Goal: Task Accomplishment & Management: Manage account settings

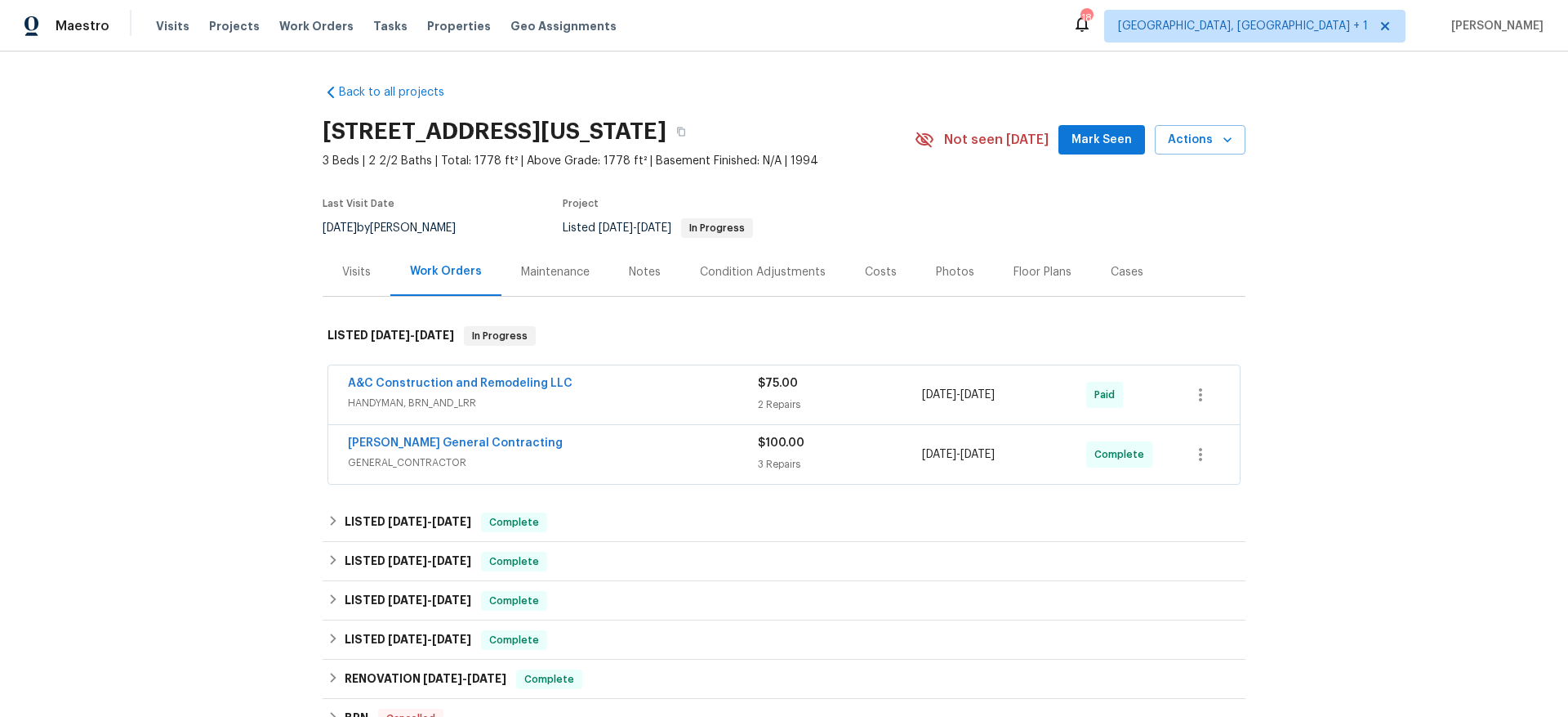
click at [362, 282] on div "Visits" at bounding box center [357, 272] width 68 height 48
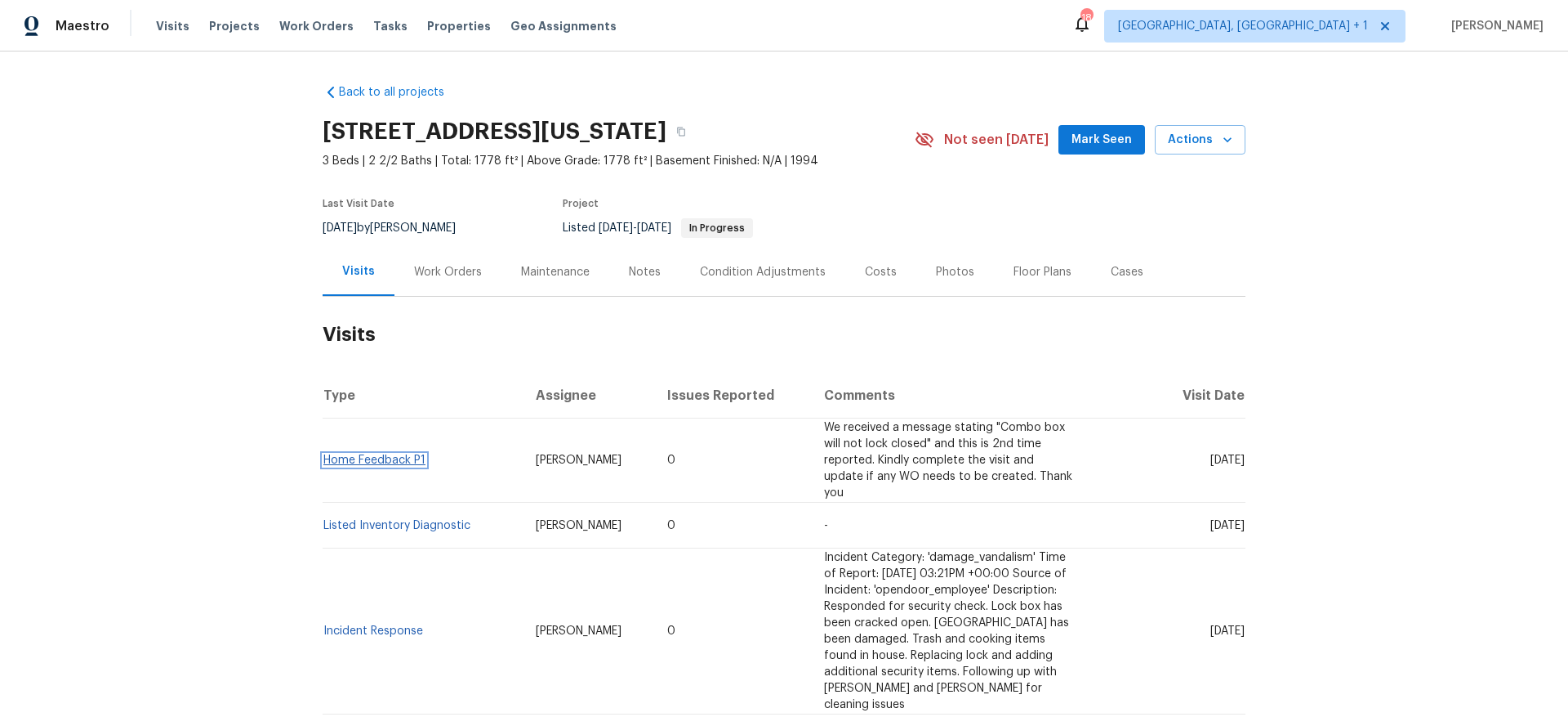
click at [381, 455] on link "Home Feedback P1" at bounding box center [374, 460] width 102 height 12
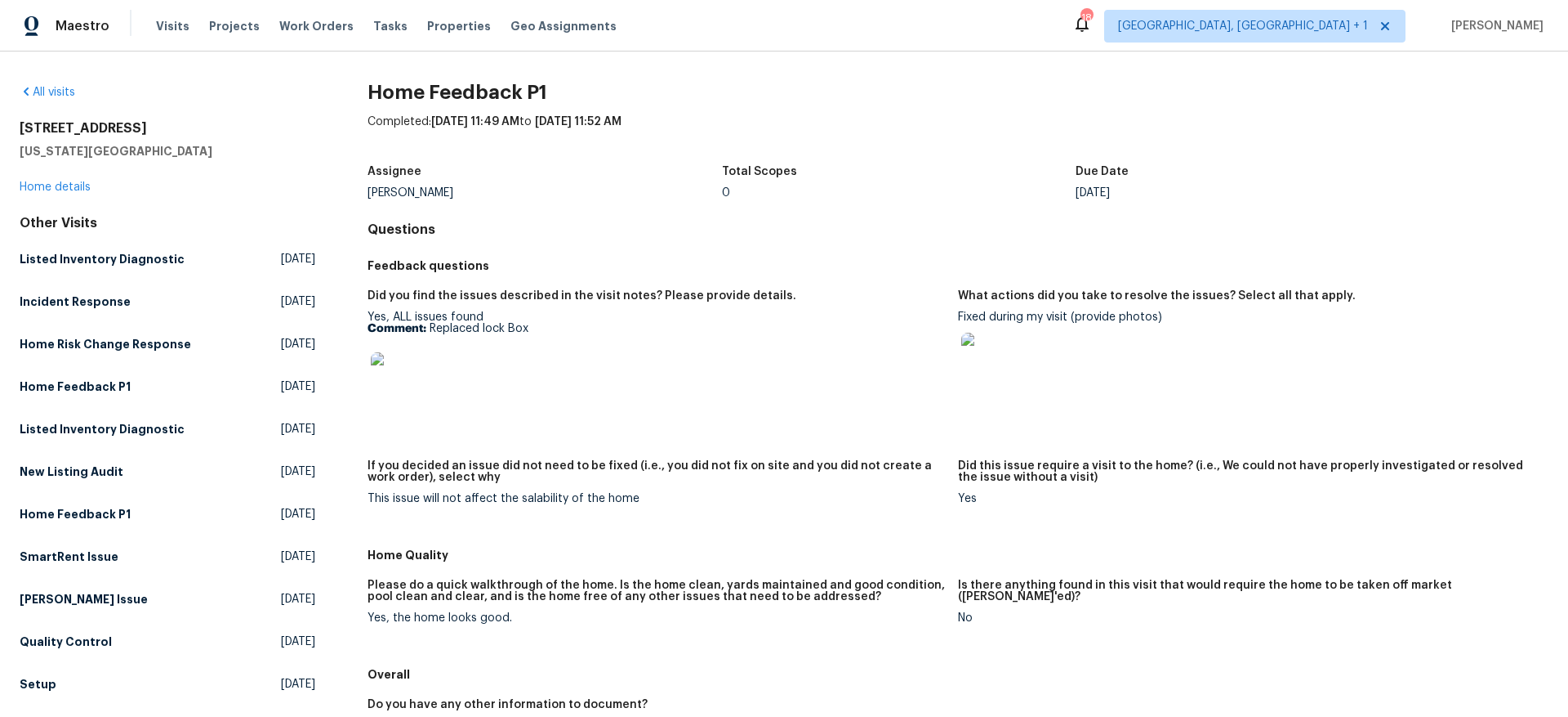
click at [1001, 352] on img at bounding box center [987, 358] width 52 height 52
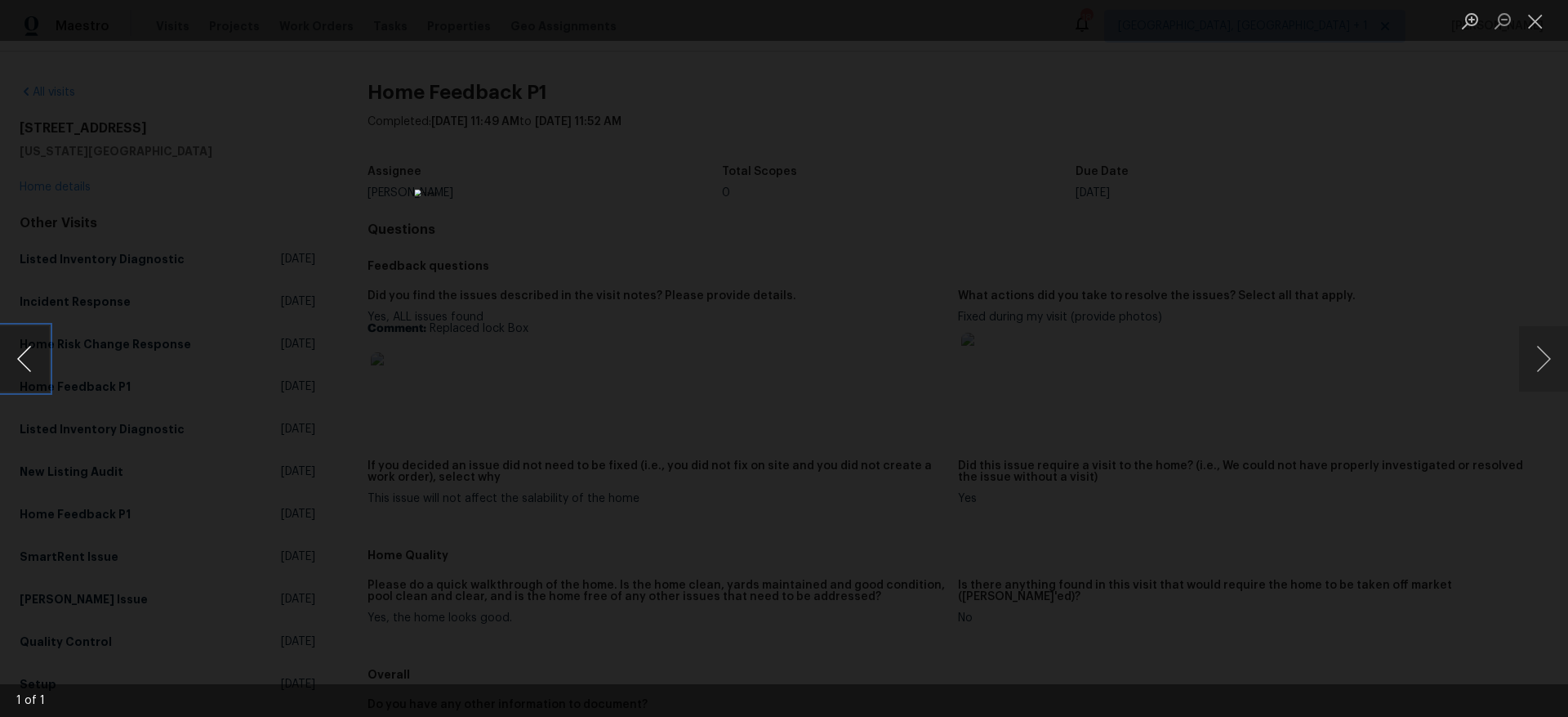
click at [16, 364] on button "Previous image" at bounding box center [24, 358] width 49 height 65
click at [520, 328] on div "Lightbox" at bounding box center [784, 358] width 1568 height 717
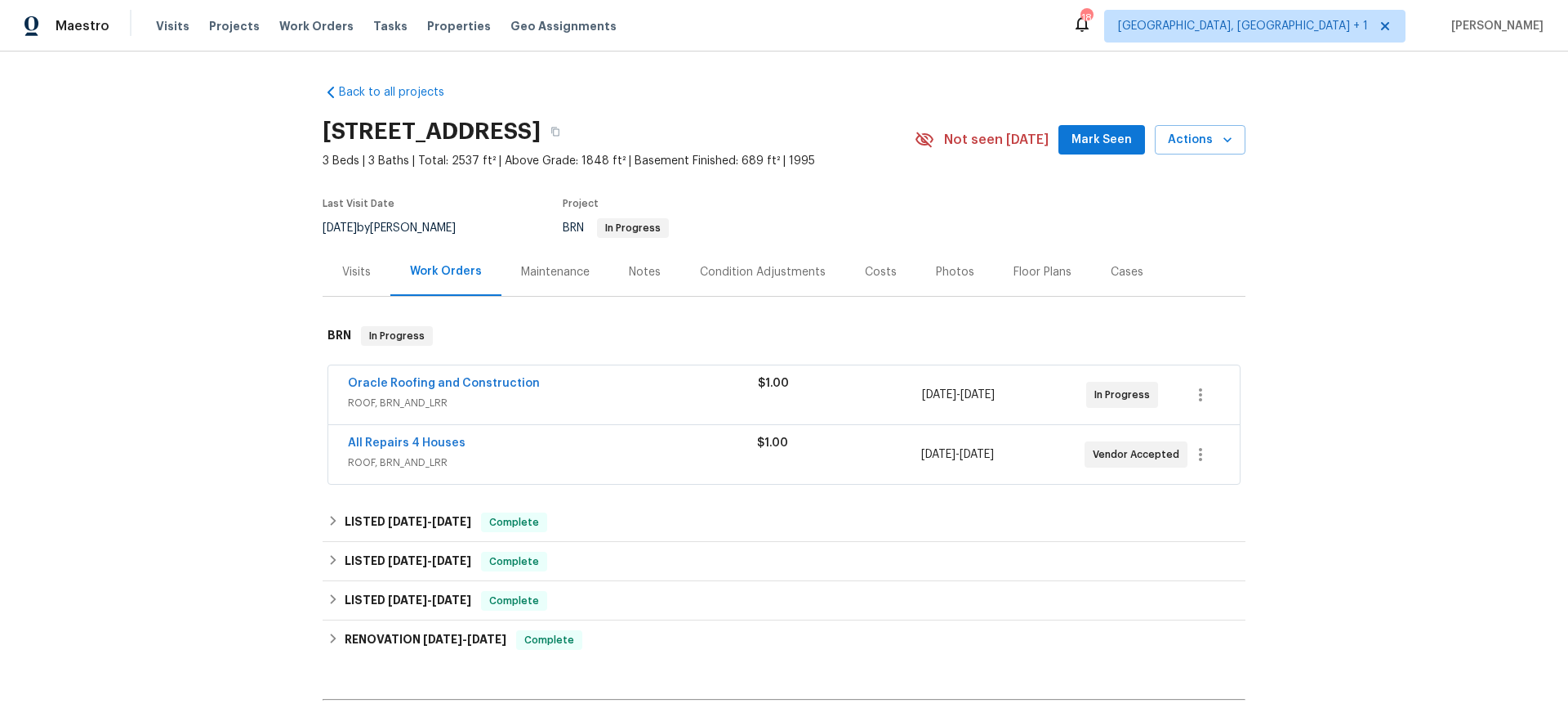
click at [594, 403] on span "ROOF, BRN_AND_LRR" at bounding box center [554, 403] width 410 height 17
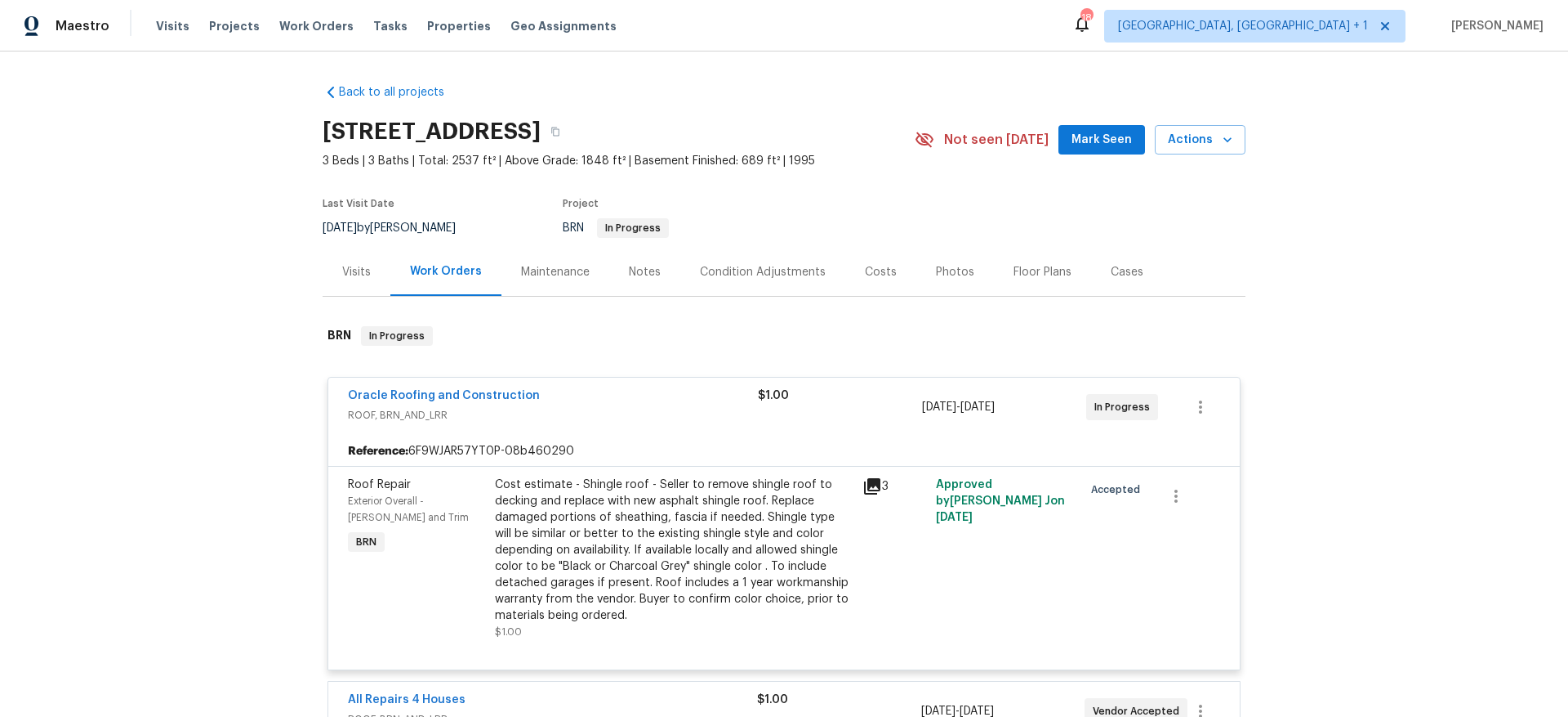
click at [449, 402] on span "Oracle Roofing and Construction" at bounding box center [444, 396] width 192 height 17
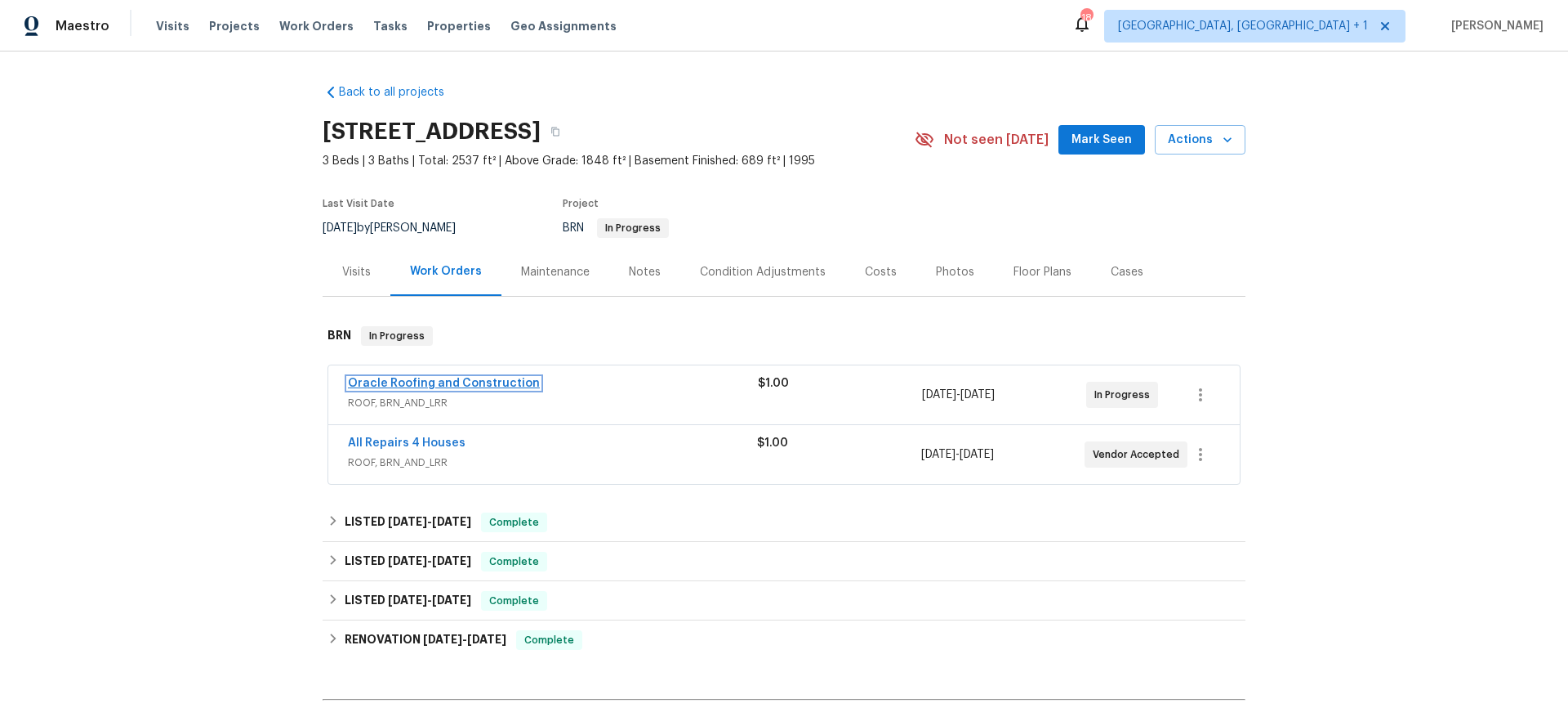
click at [458, 387] on link "Oracle Roofing and Construction" at bounding box center [444, 383] width 192 height 12
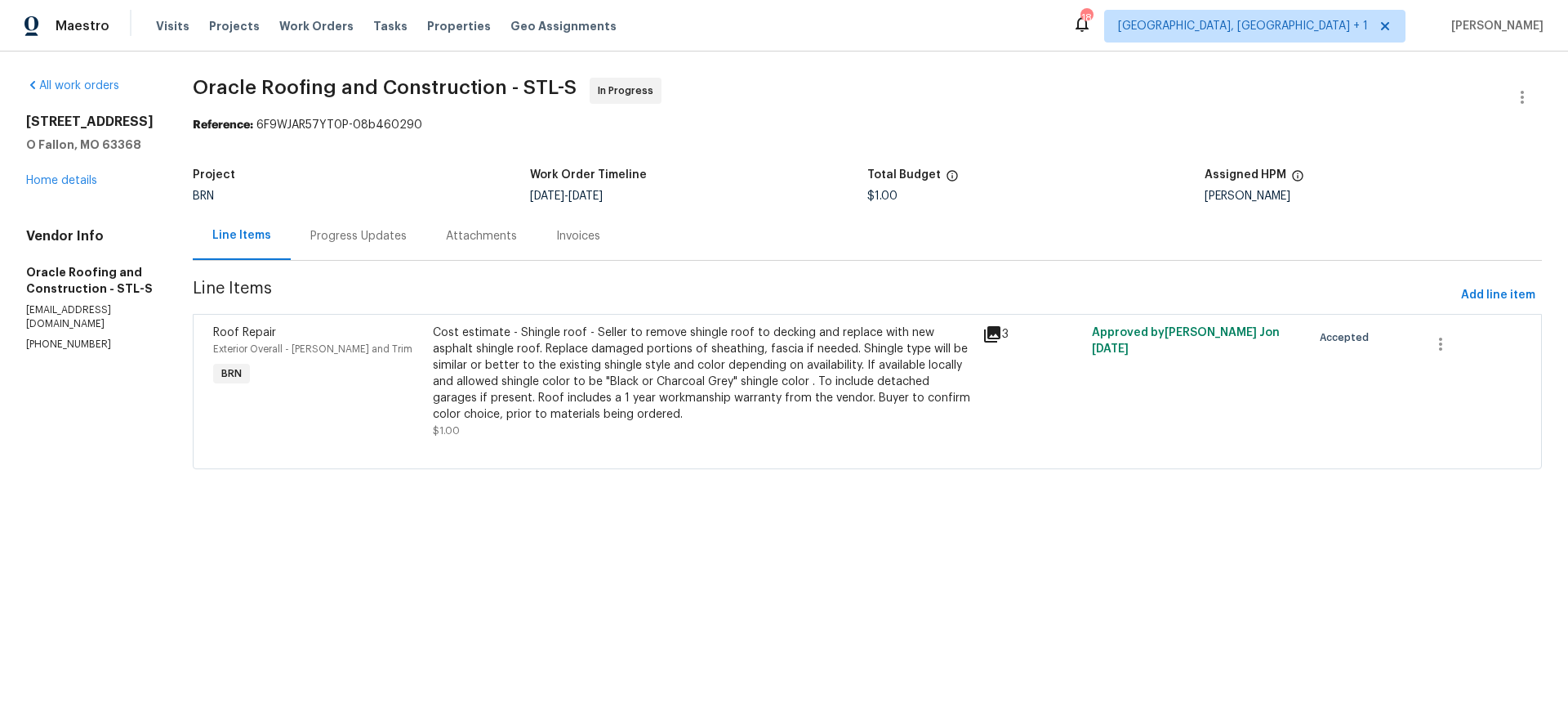
click at [375, 251] on div "Progress Updates" at bounding box center [358, 236] width 136 height 48
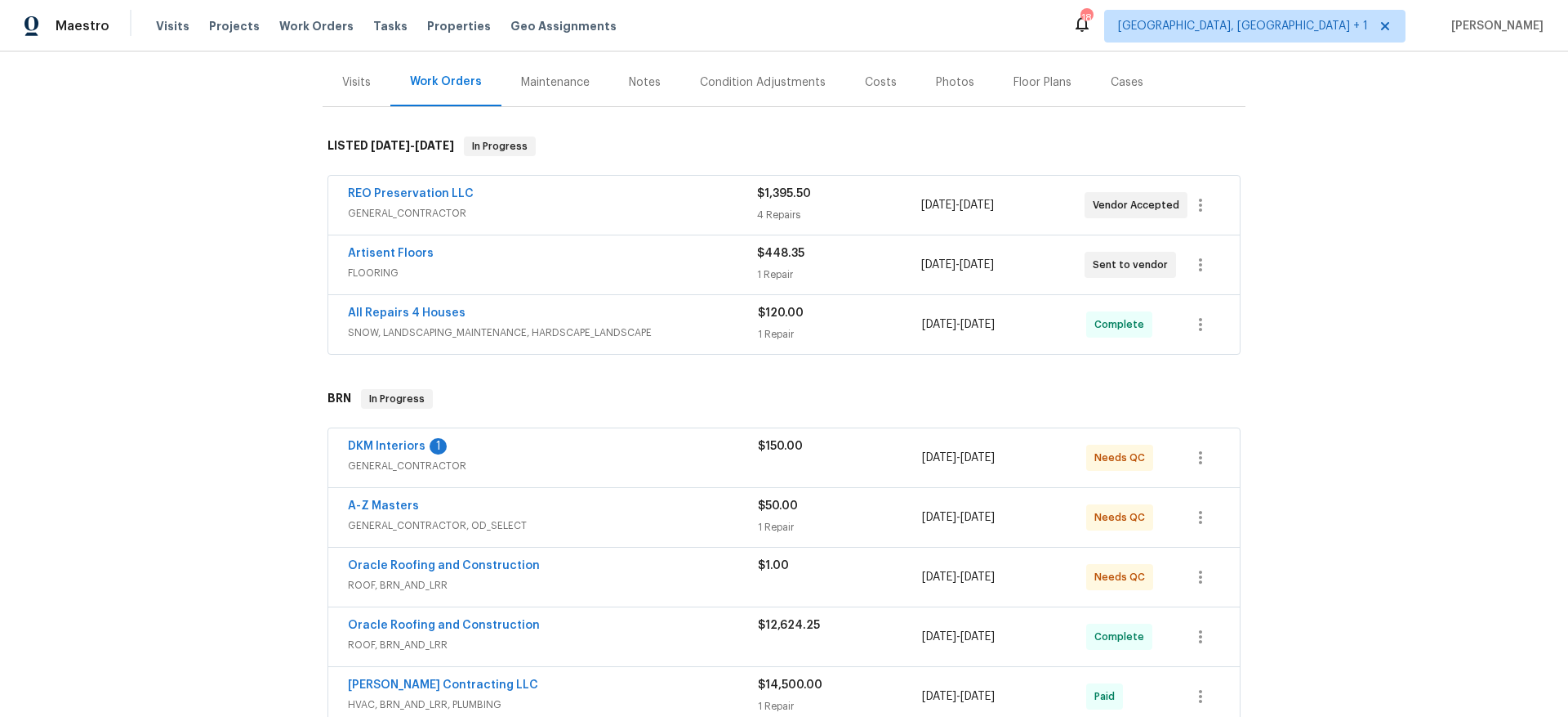
scroll to position [281, 0]
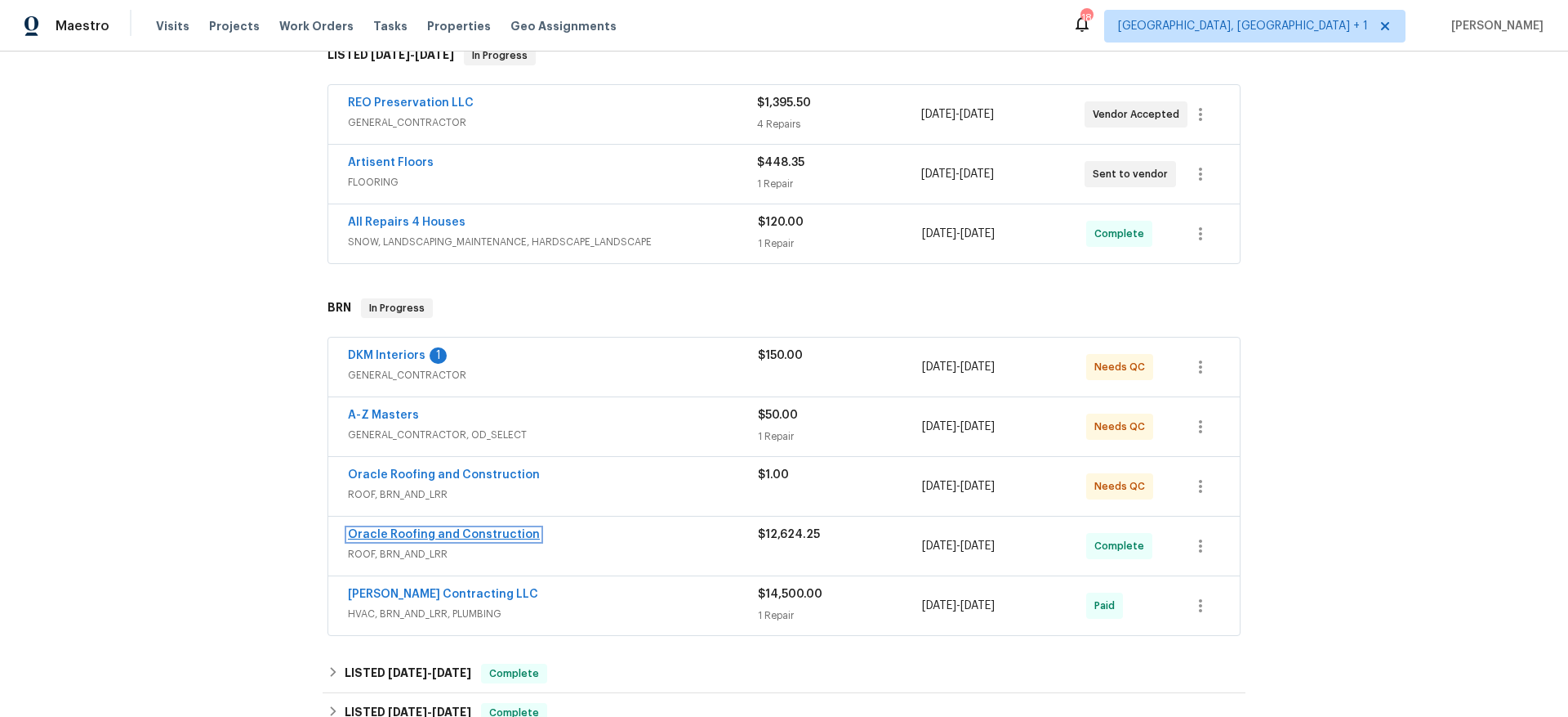
click at [502, 531] on link "Oracle Roofing and Construction" at bounding box center [444, 535] width 192 height 12
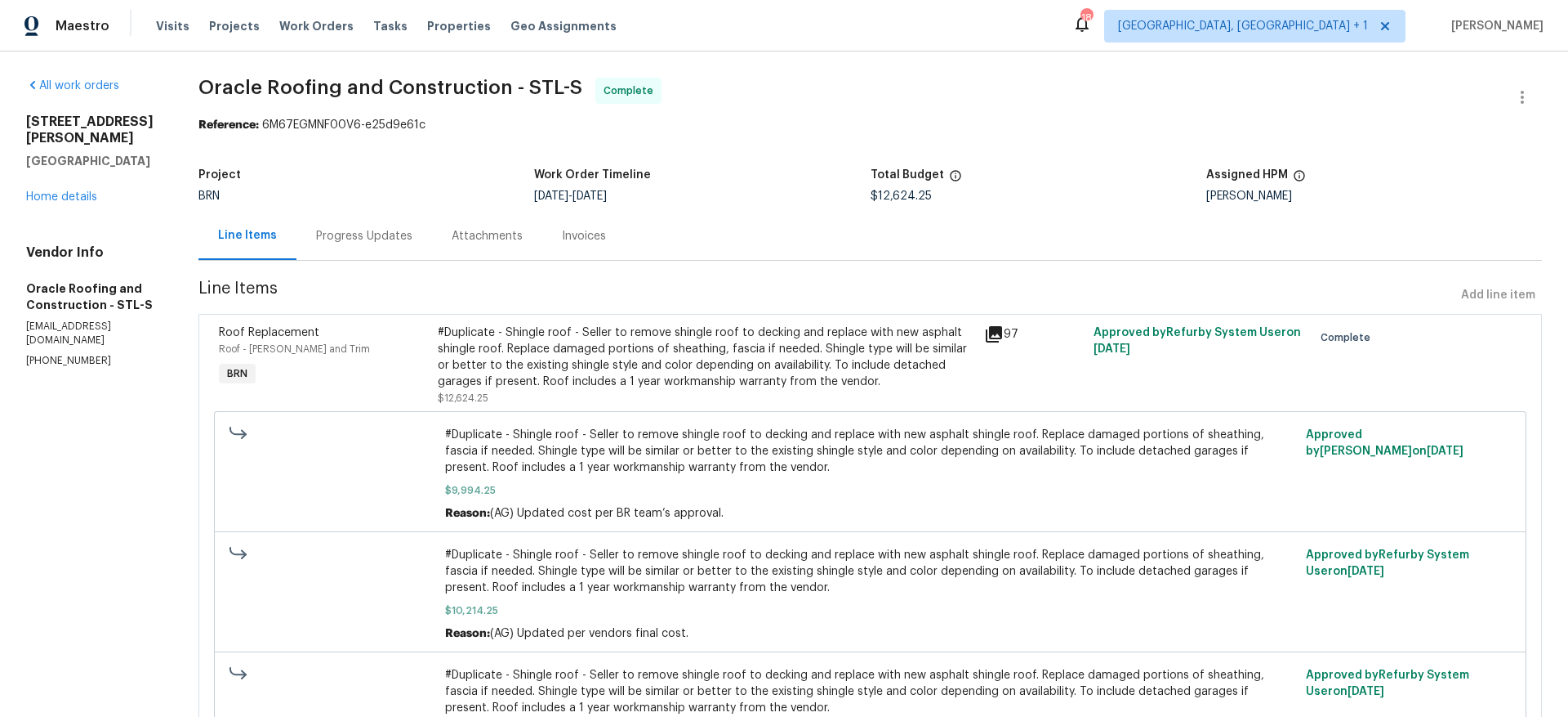
click at [336, 225] on div "Progress Updates" at bounding box center [364, 236] width 136 height 48
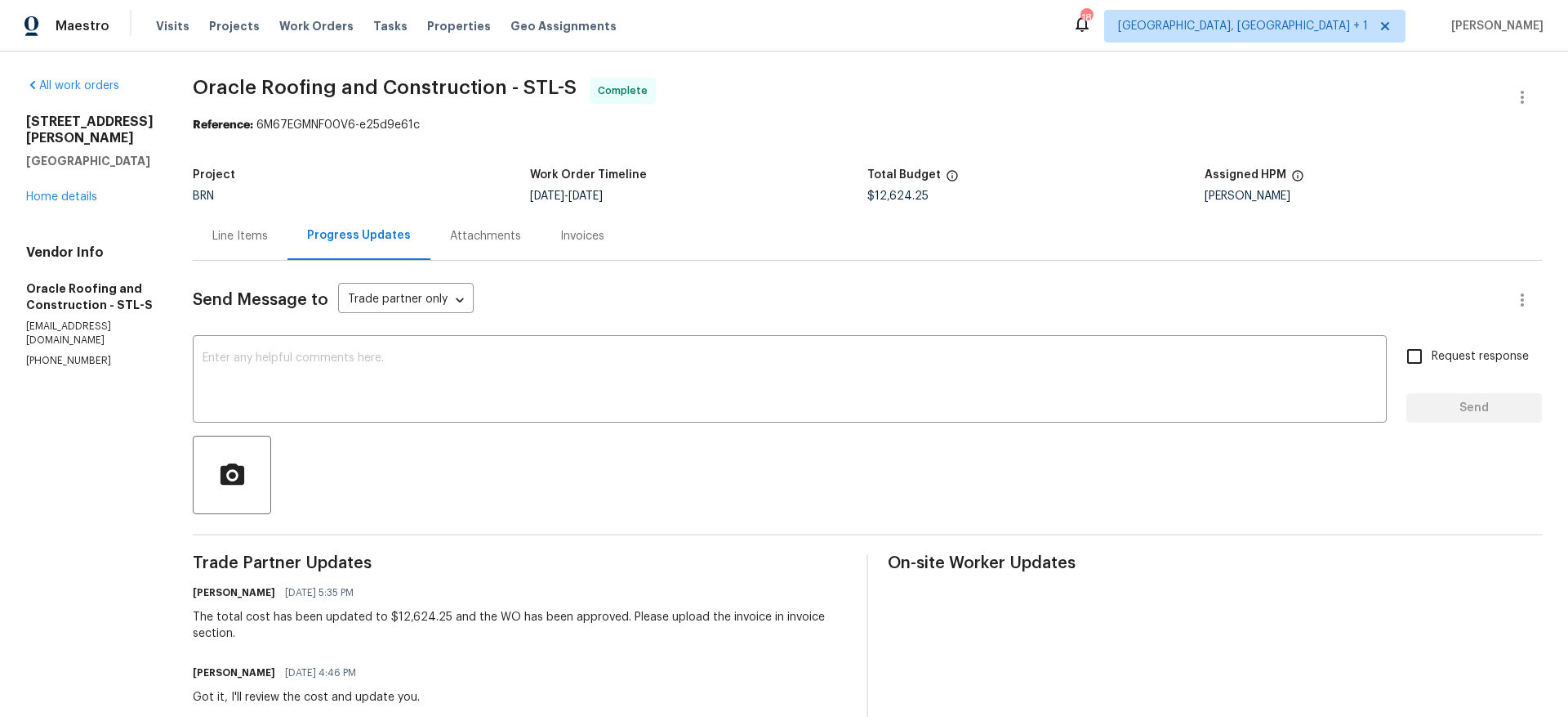
click at [571, 243] on div "Invoices" at bounding box center [582, 236] width 44 height 17
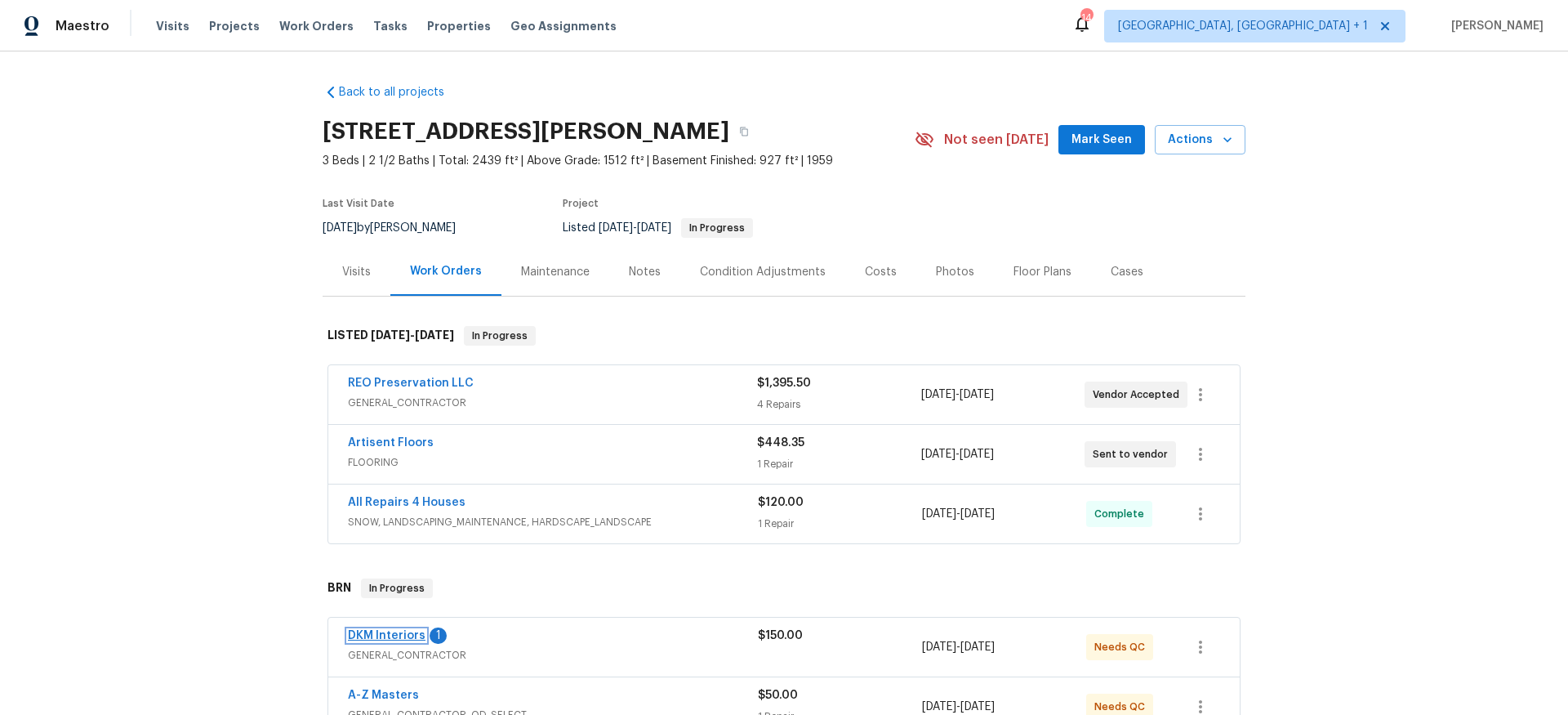
click at [408, 636] on link "DKM Interiors" at bounding box center [387, 636] width 78 height 12
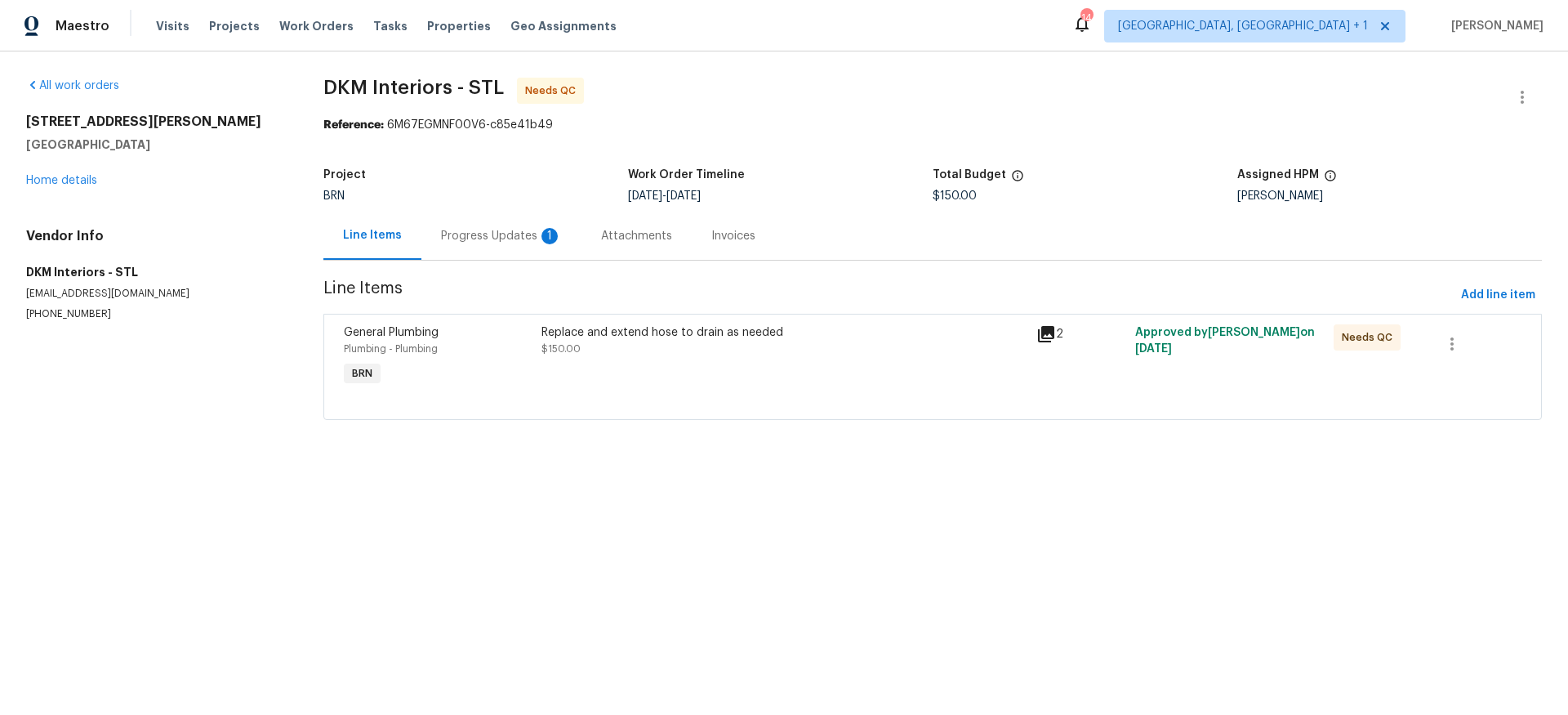
drag, startPoint x: 472, startPoint y: 272, endPoint x: 471, endPoint y: 263, distance: 9.1
click at [472, 271] on section "DKM Interiors - STL Needs QC Reference: 6M67EGMNF00V6-c85e41b49 Project BRN Wor…" at bounding box center [933, 258] width 1219 height 362
click at [474, 236] on div "Progress Updates 1" at bounding box center [501, 236] width 121 height 17
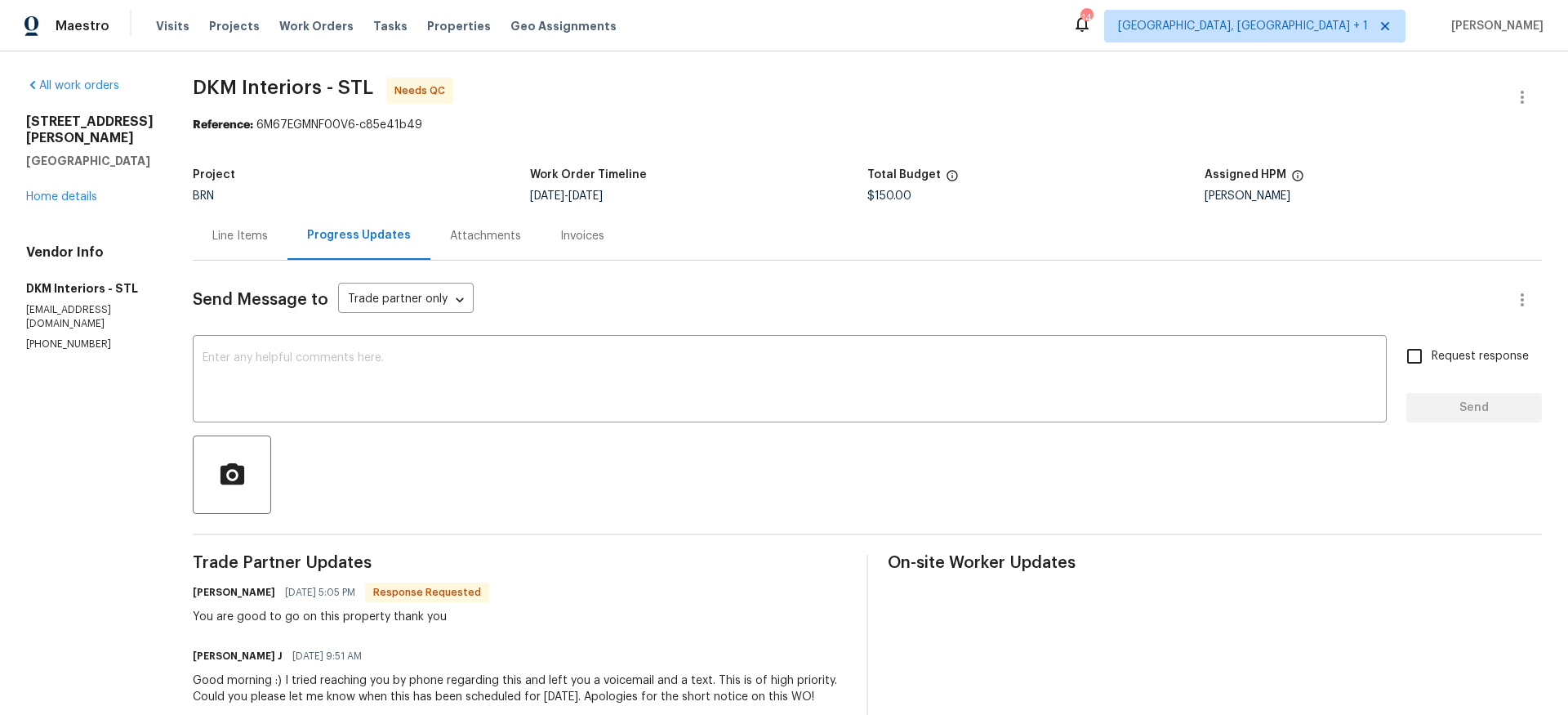
click at [45, 194] on div "1515 Bay Meadows Dr Florissant, MO 63033 Home details" at bounding box center [90, 159] width 127 height 92
click at [54, 203] on link "Home details" at bounding box center [62, 197] width 71 height 12
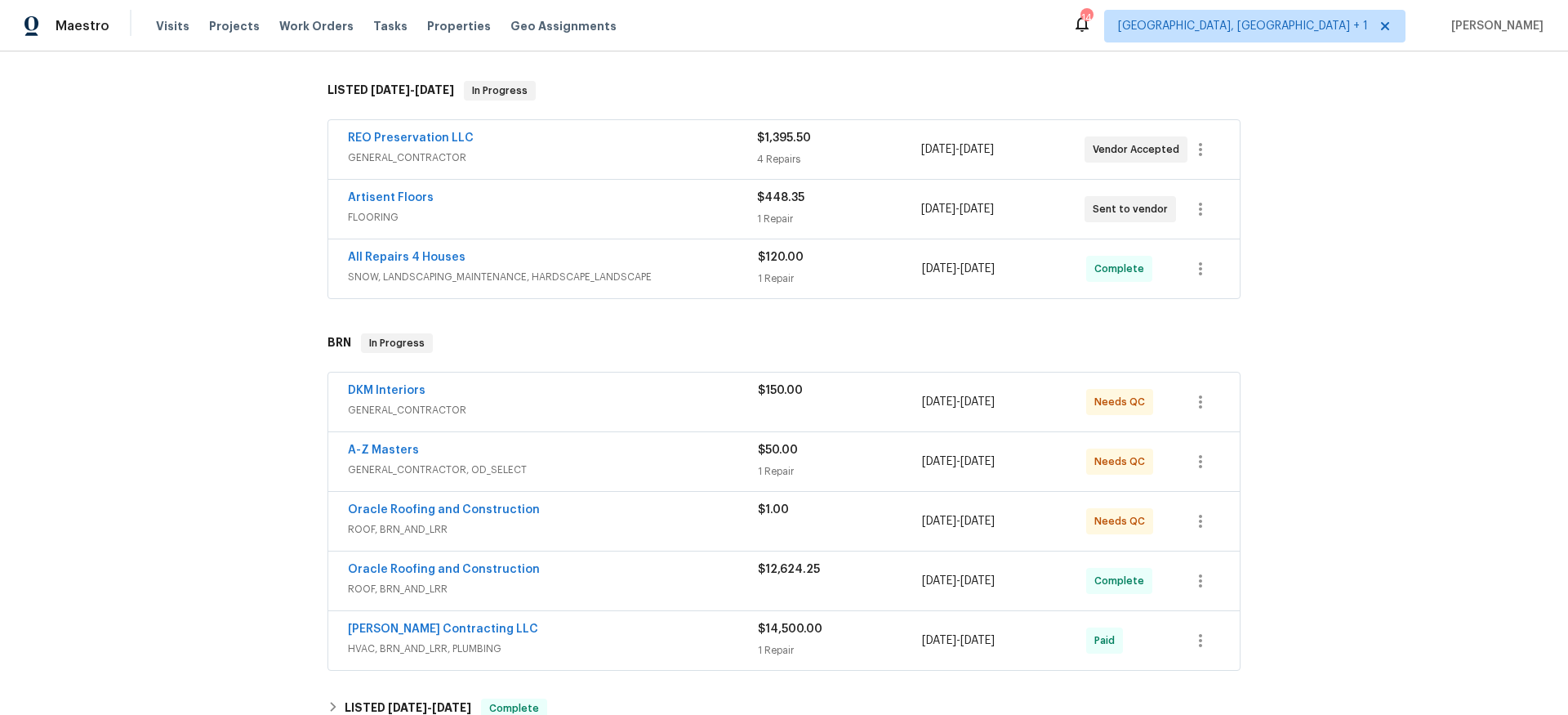
scroll to position [42, 0]
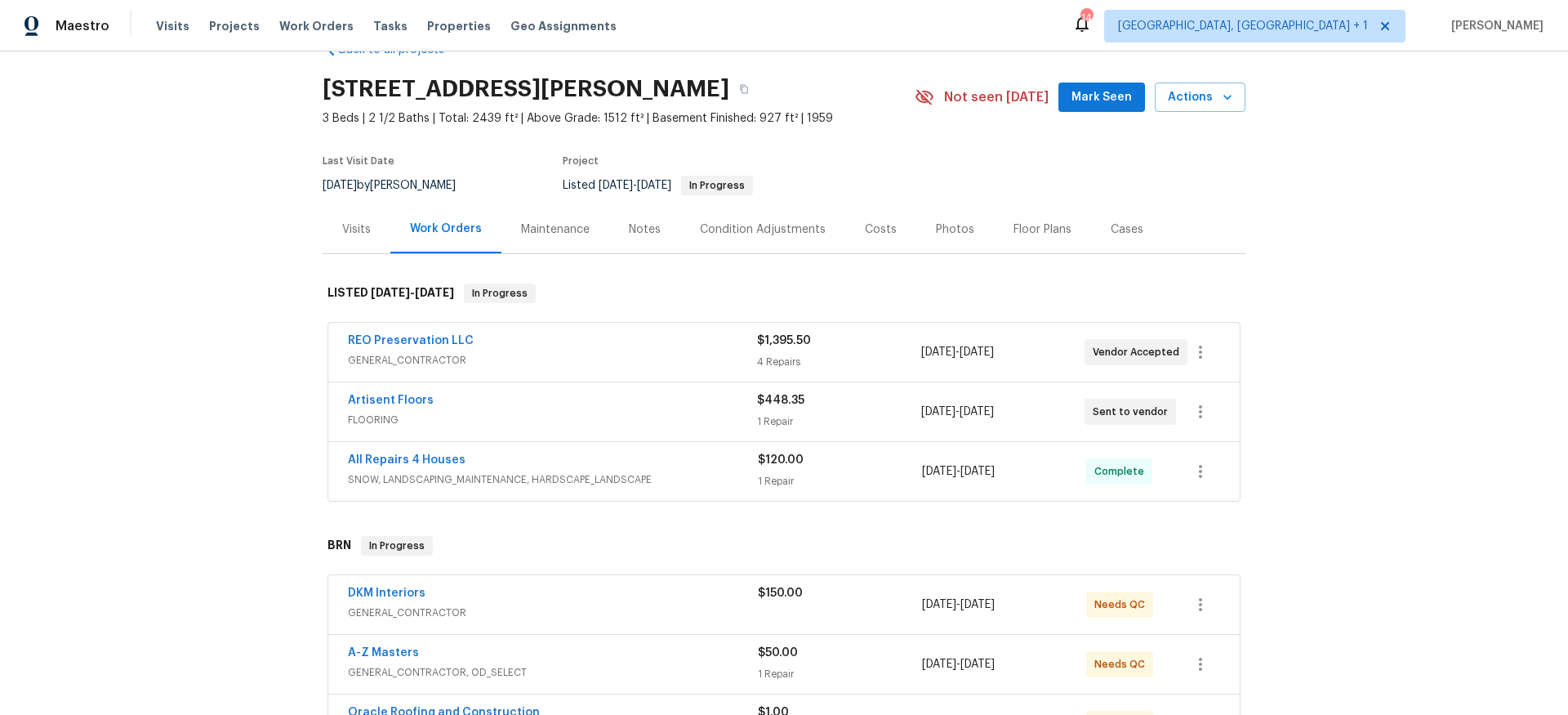
click at [554, 400] on div "Artisent Floors" at bounding box center [553, 402] width 410 height 20
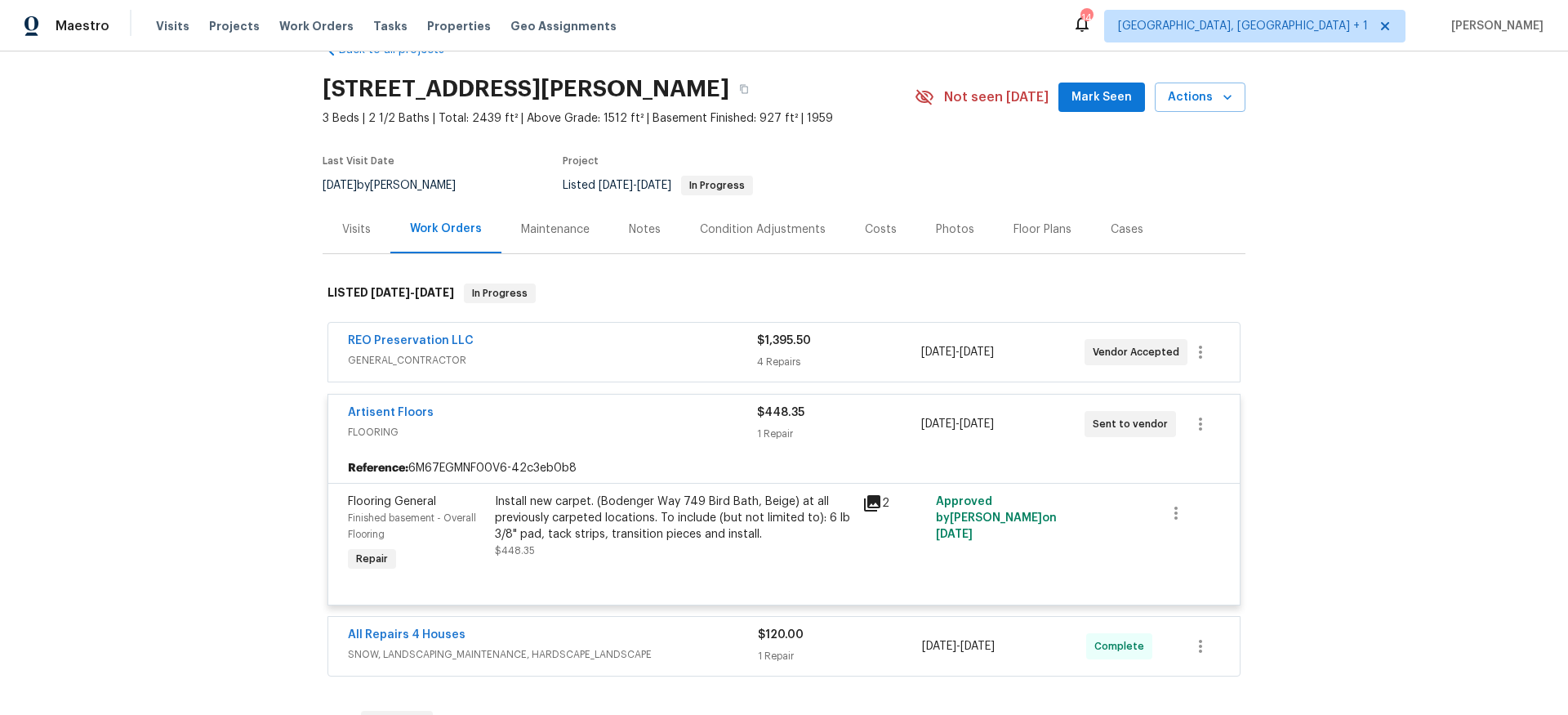
click at [567, 354] on span "GENERAL_CONTRACTOR" at bounding box center [553, 360] width 410 height 17
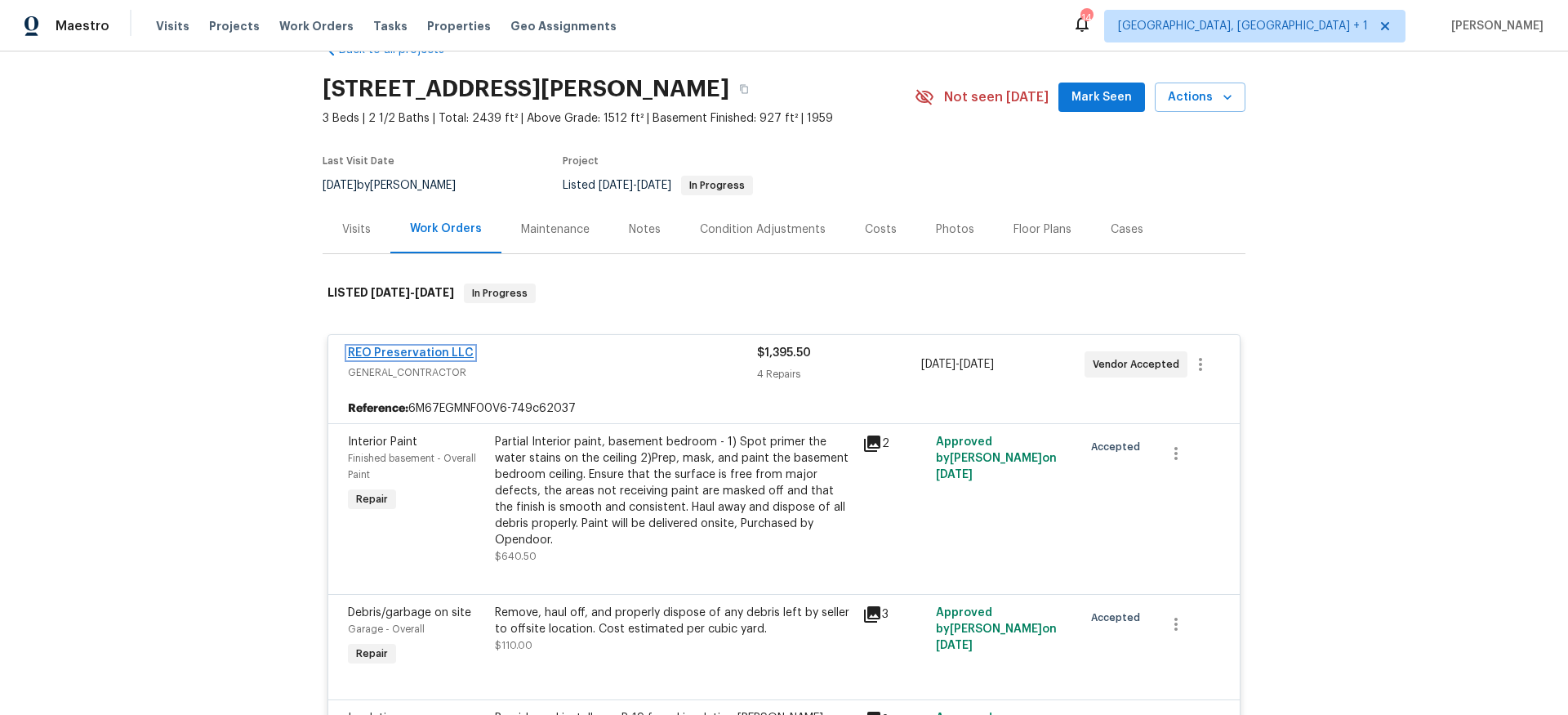
click at [402, 348] on link "REO Preservation LLC" at bounding box center [411, 353] width 126 height 12
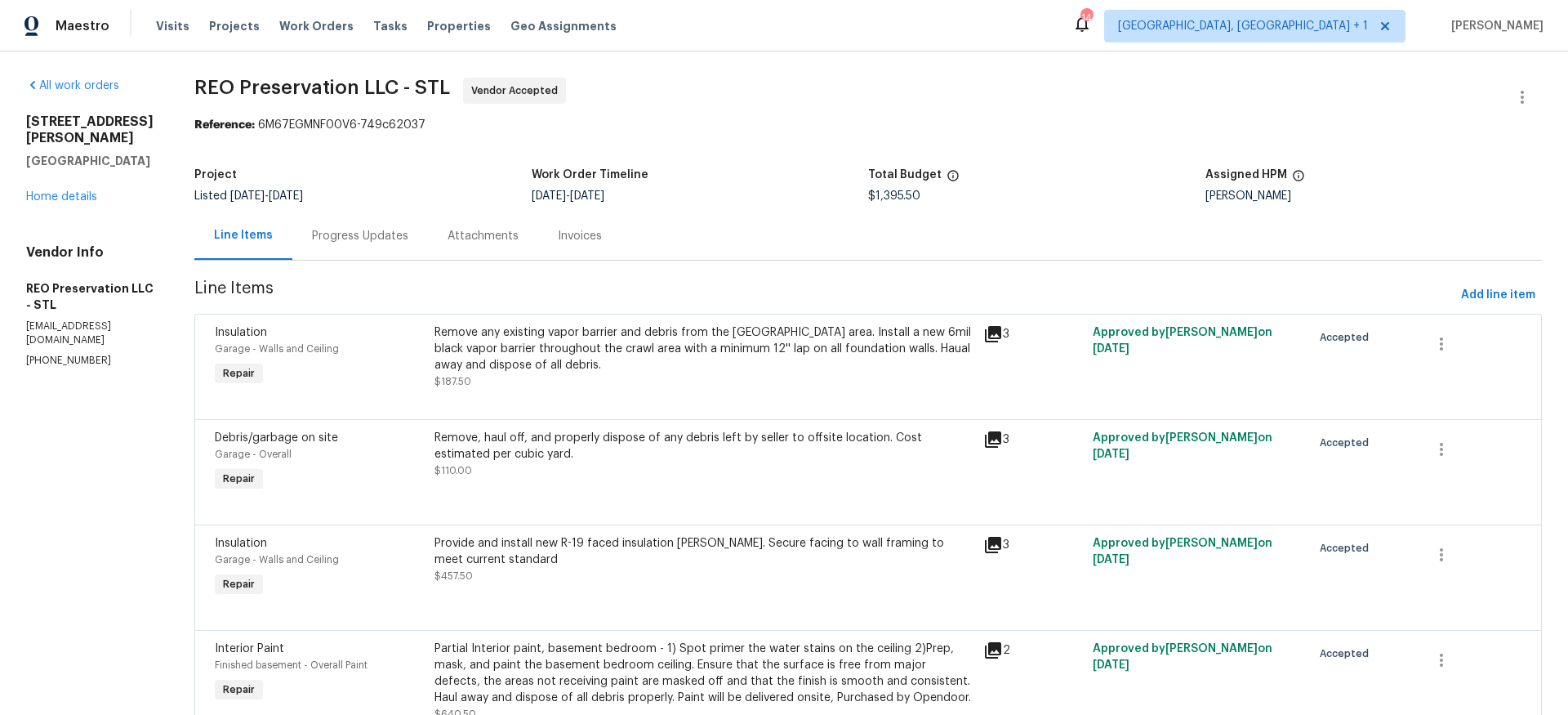
click at [374, 242] on div "Progress Updates" at bounding box center [360, 236] width 96 height 17
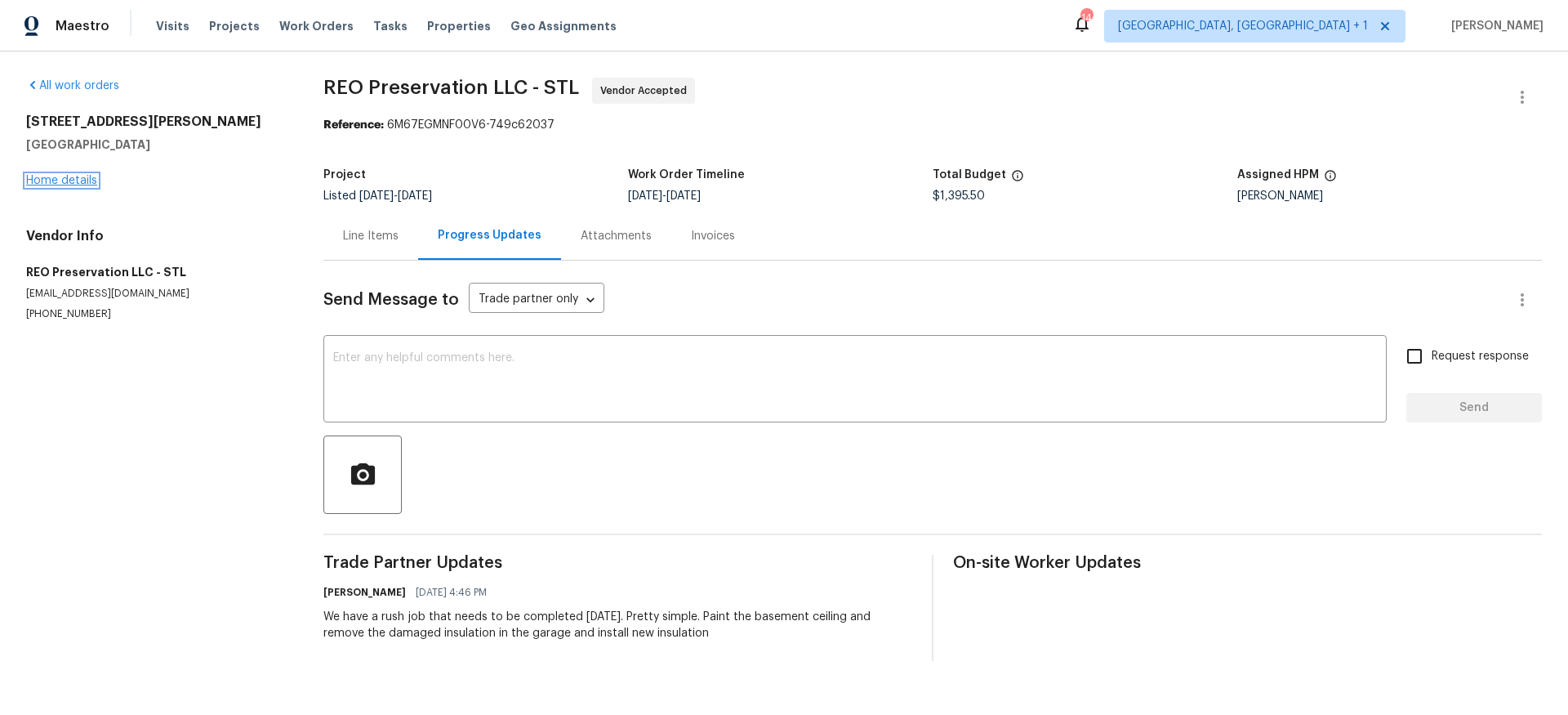
click at [81, 185] on link "Home details" at bounding box center [62, 180] width 71 height 12
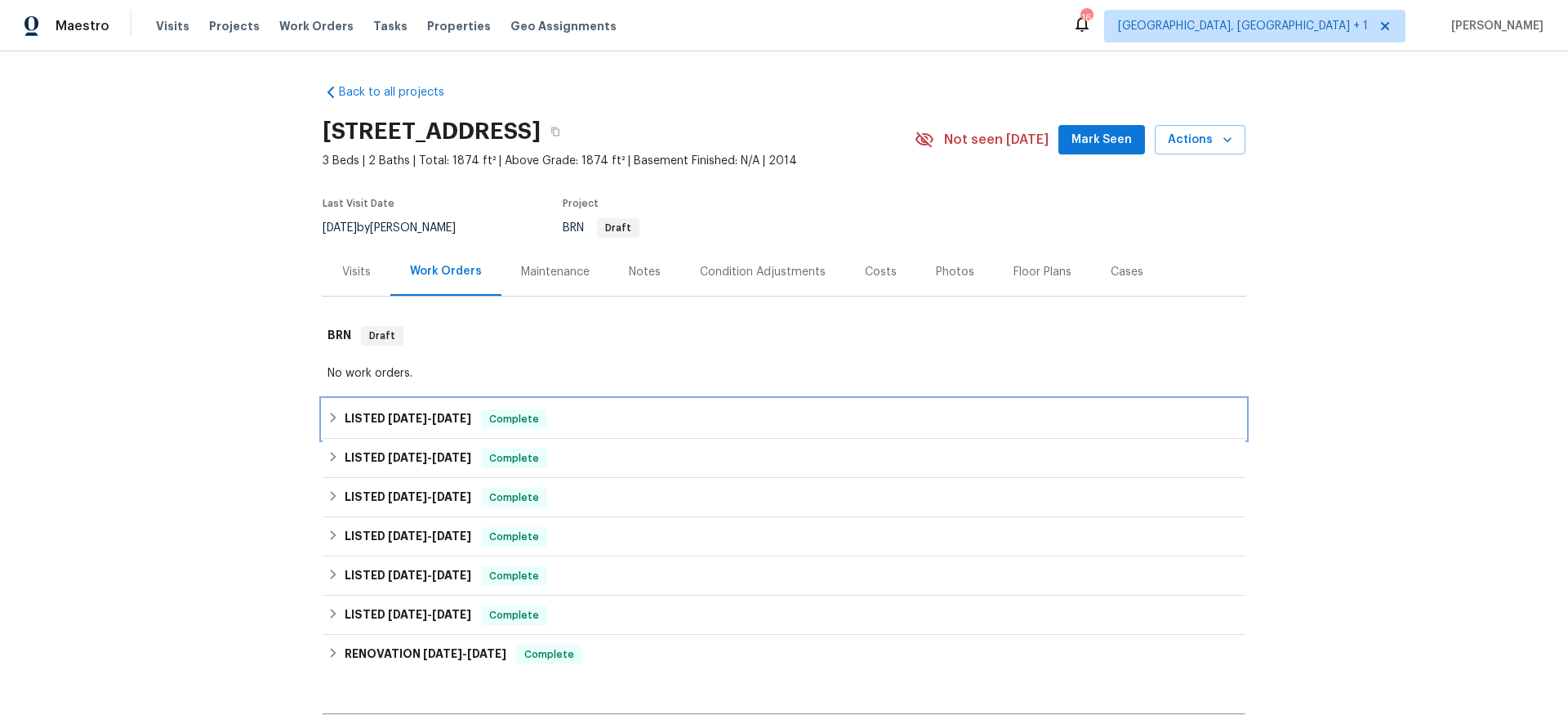
click at [388, 417] on span "8/4/25" at bounding box center [407, 418] width 39 height 12
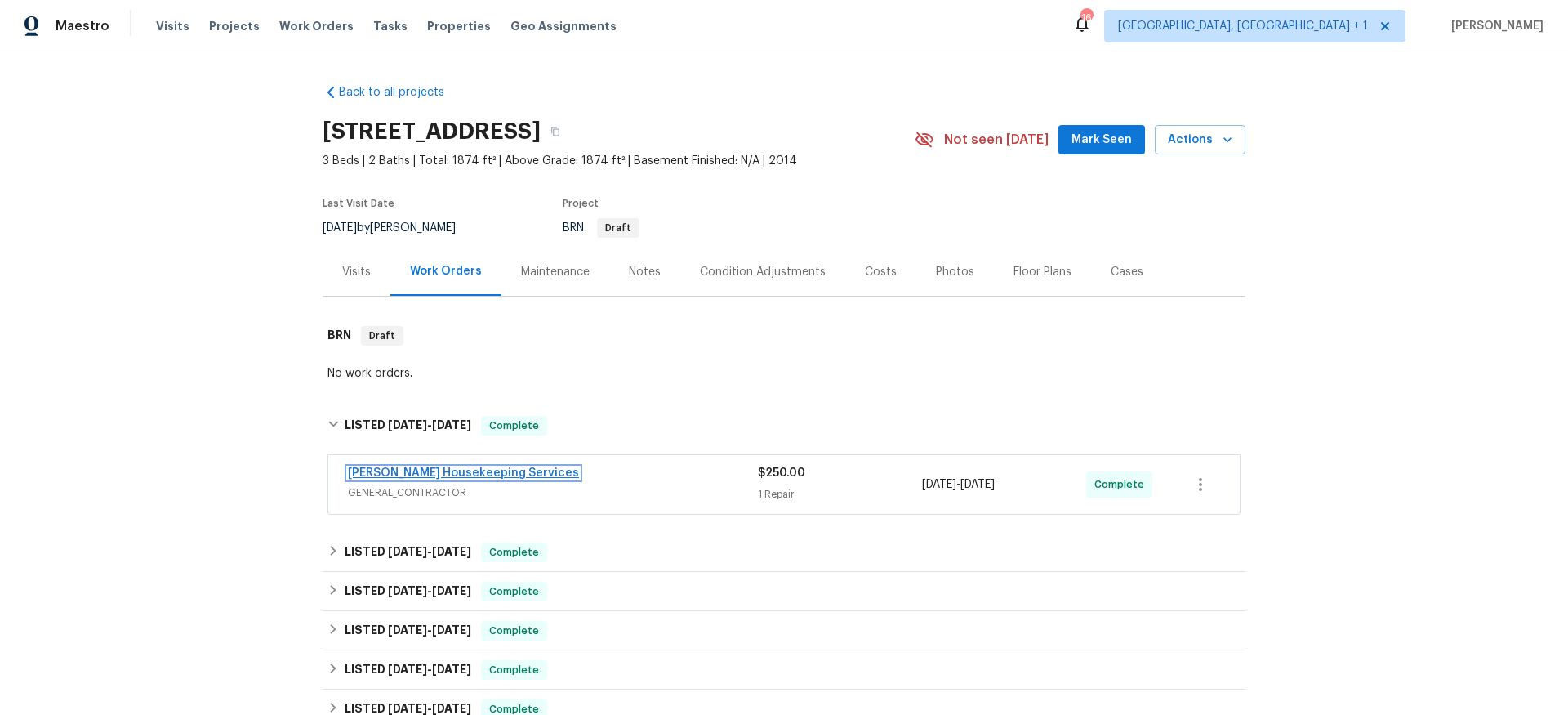
click at [485, 473] on link "Arelis Housekeeping Services" at bounding box center [463, 473] width 231 height 12
